Goal: Information Seeking & Learning: Find contact information

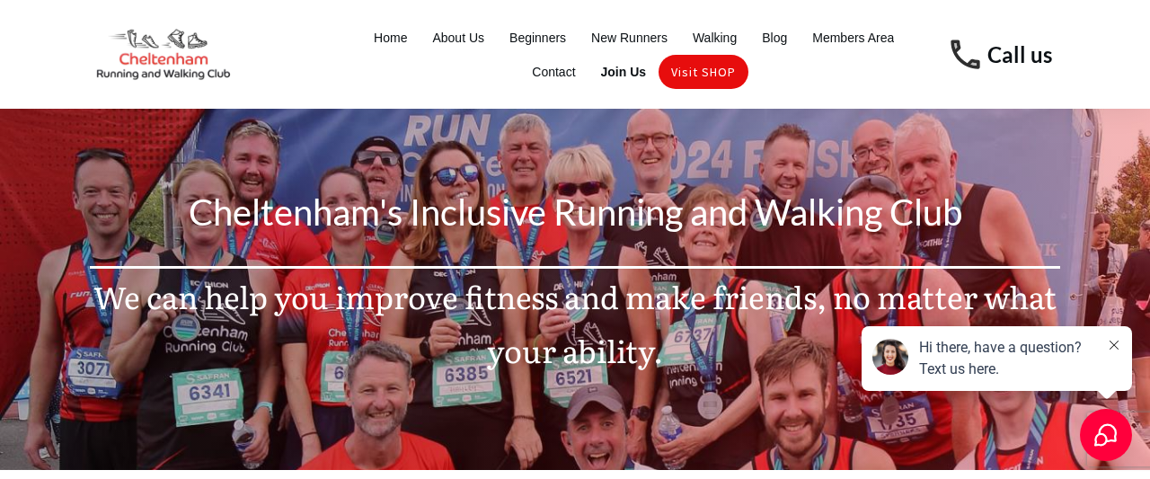
click at [564, 68] on span "Contact" at bounding box center [553, 71] width 43 height 25
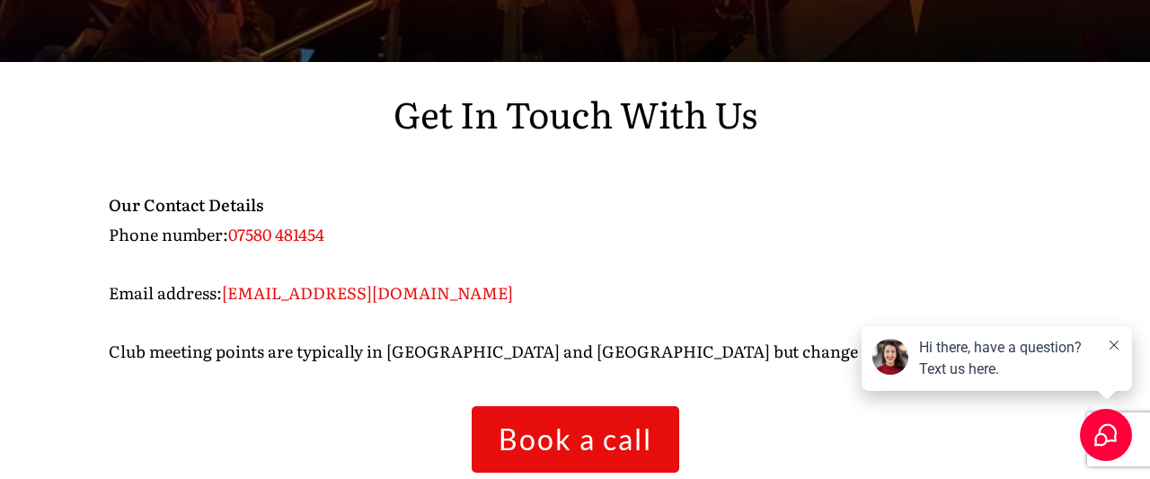
scroll to position [561, 0]
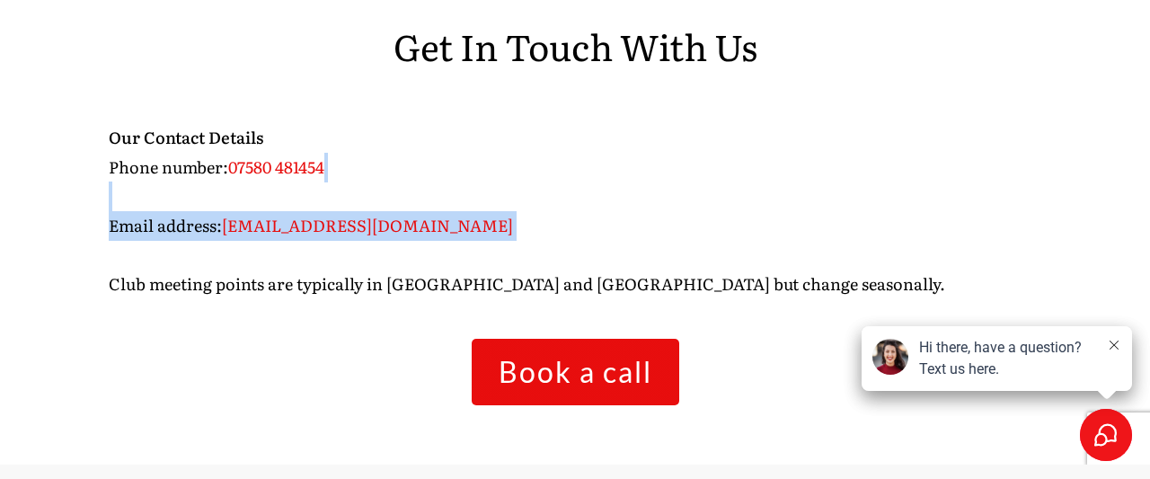
drag, startPoint x: 506, startPoint y: 207, endPoint x: 542, endPoint y: 220, distance: 38.4
click at [542, 220] on p "Our Contact Details Phone number: 07580 481454 Email address: conor@cheltenhamr…" at bounding box center [575, 221] width 932 height 197
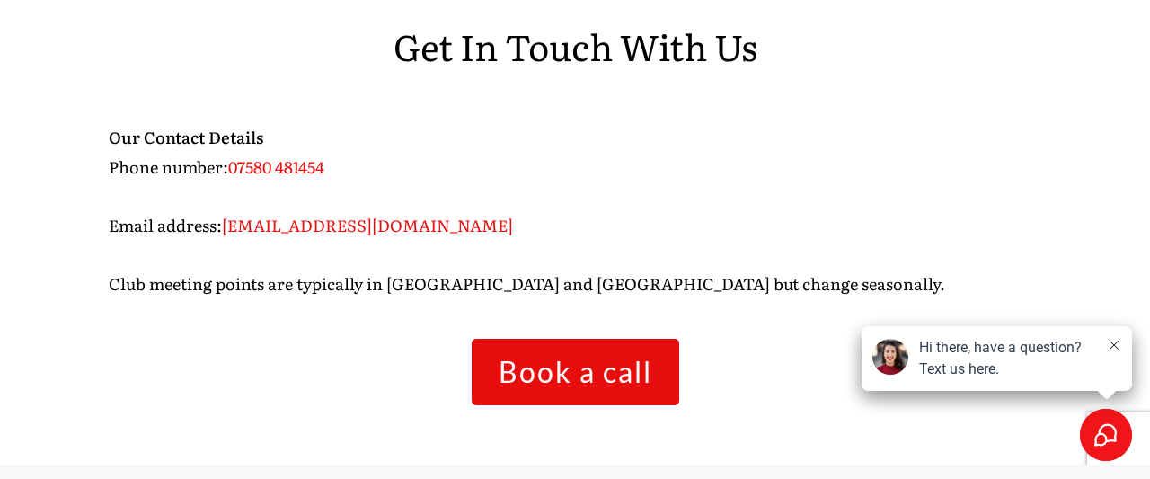
click at [542, 220] on p "Our Contact Details Phone number: 07580 481454 Email address: conor@cheltenhamr…" at bounding box center [575, 221] width 932 height 197
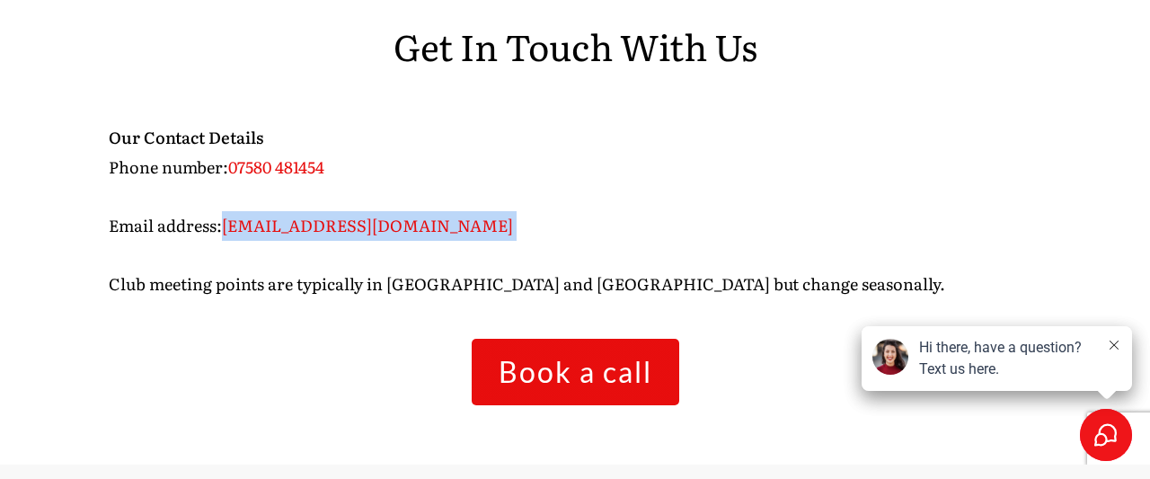
drag, startPoint x: 529, startPoint y: 225, endPoint x: 226, endPoint y: 234, distance: 302.9
click at [226, 234] on p "Our Contact Details Phone number: 07580 481454 Email address: conor@cheltenhamr…" at bounding box center [575, 221] width 932 height 197
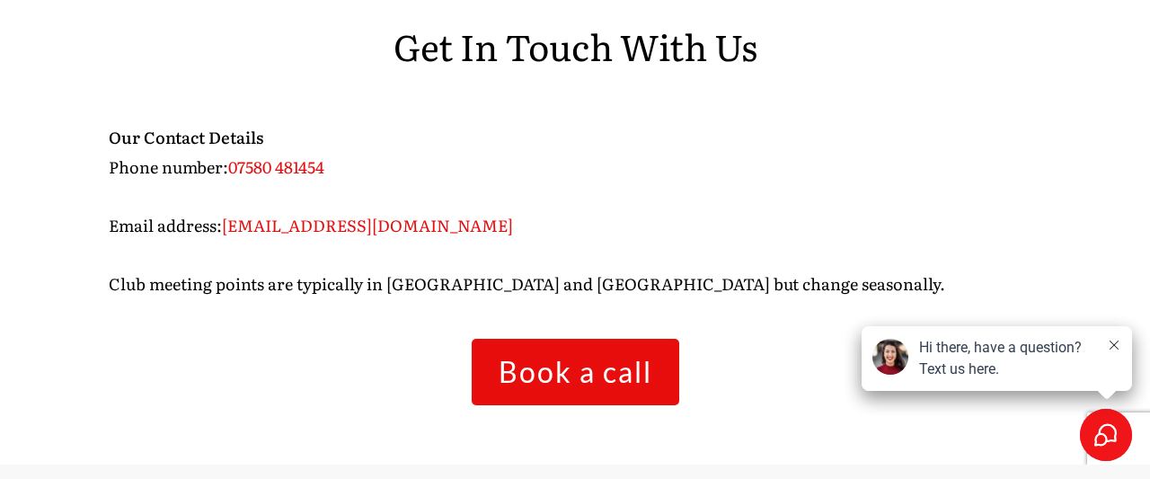
click at [562, 200] on p "Our Contact Details Phone number: 07580 481454 Email address: conor@cheltenhamr…" at bounding box center [575, 221] width 932 height 197
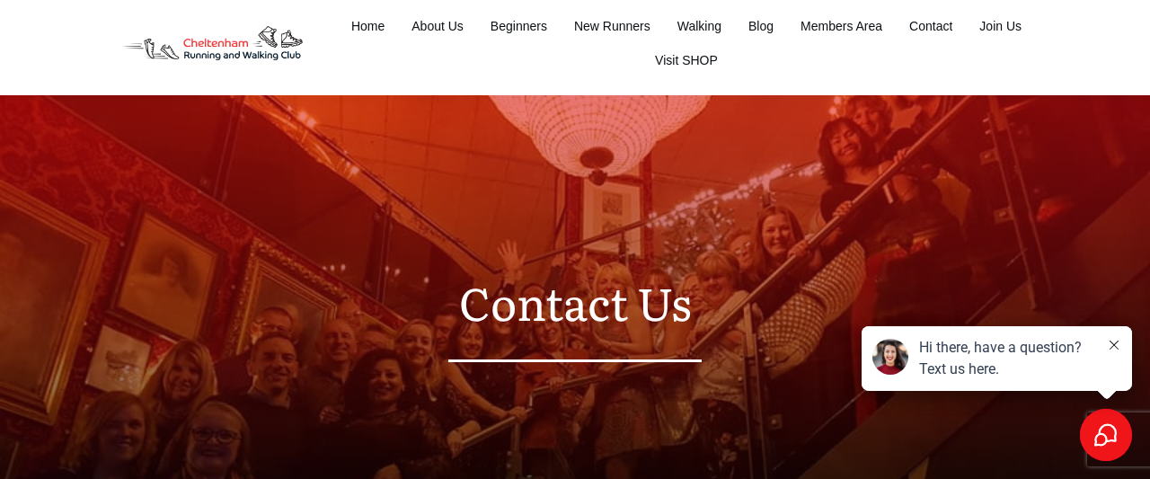
scroll to position [0, 0]
